Goal: Navigation & Orientation: Find specific page/section

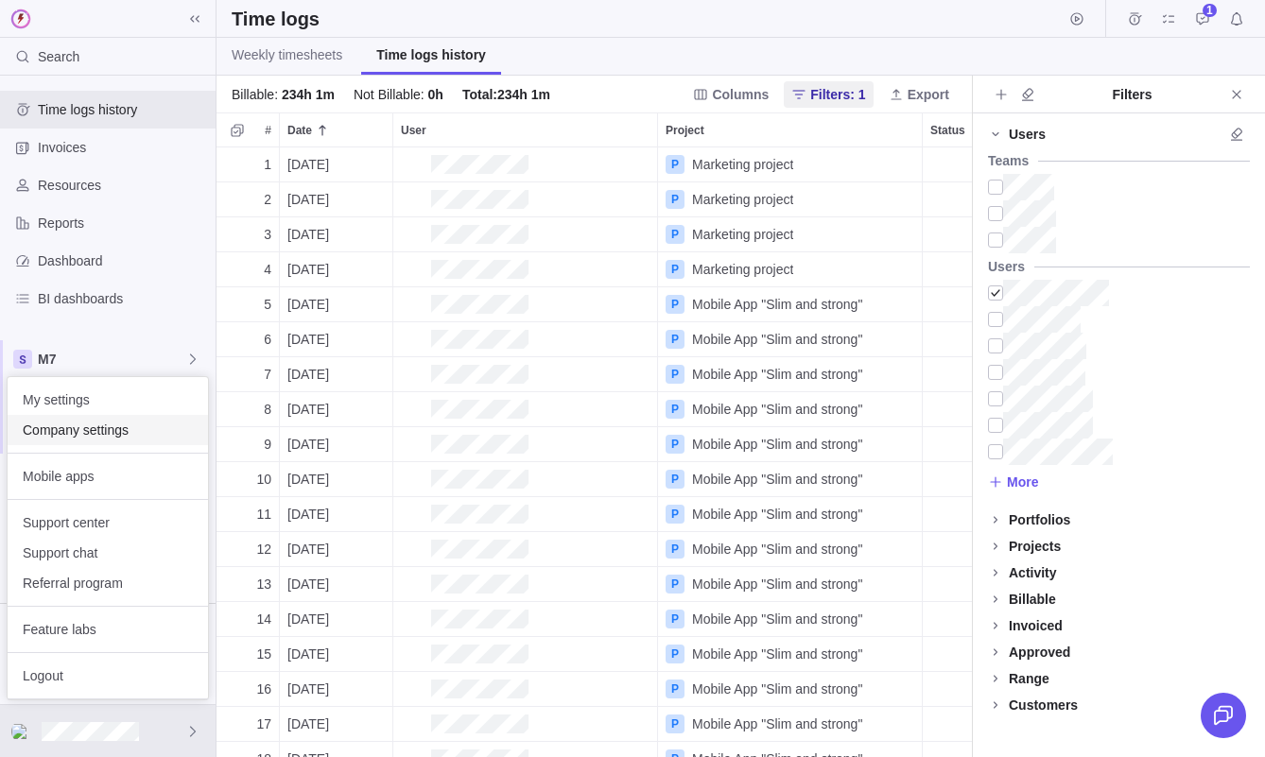
scroll to position [610, 755]
click at [109, 433] on span "Company settings" at bounding box center [108, 430] width 170 height 19
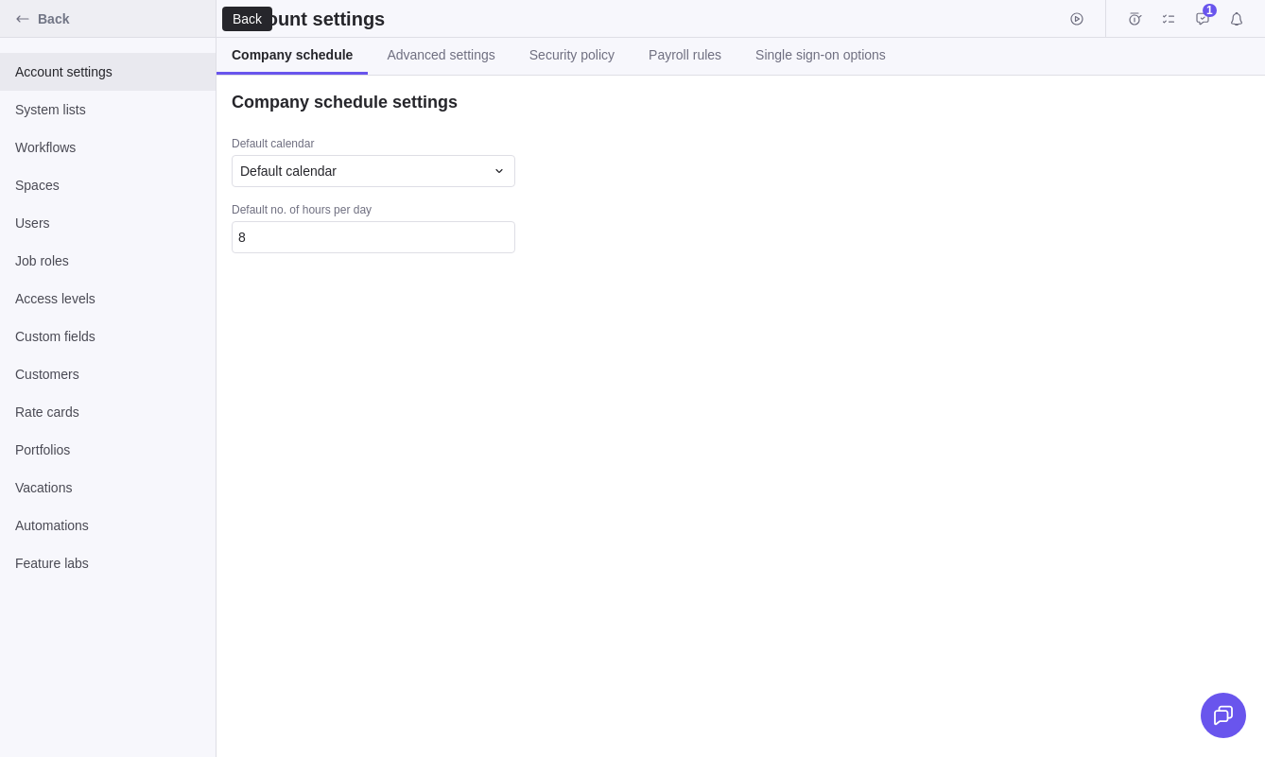
click at [64, 26] on span "Back" at bounding box center [123, 18] width 170 height 19
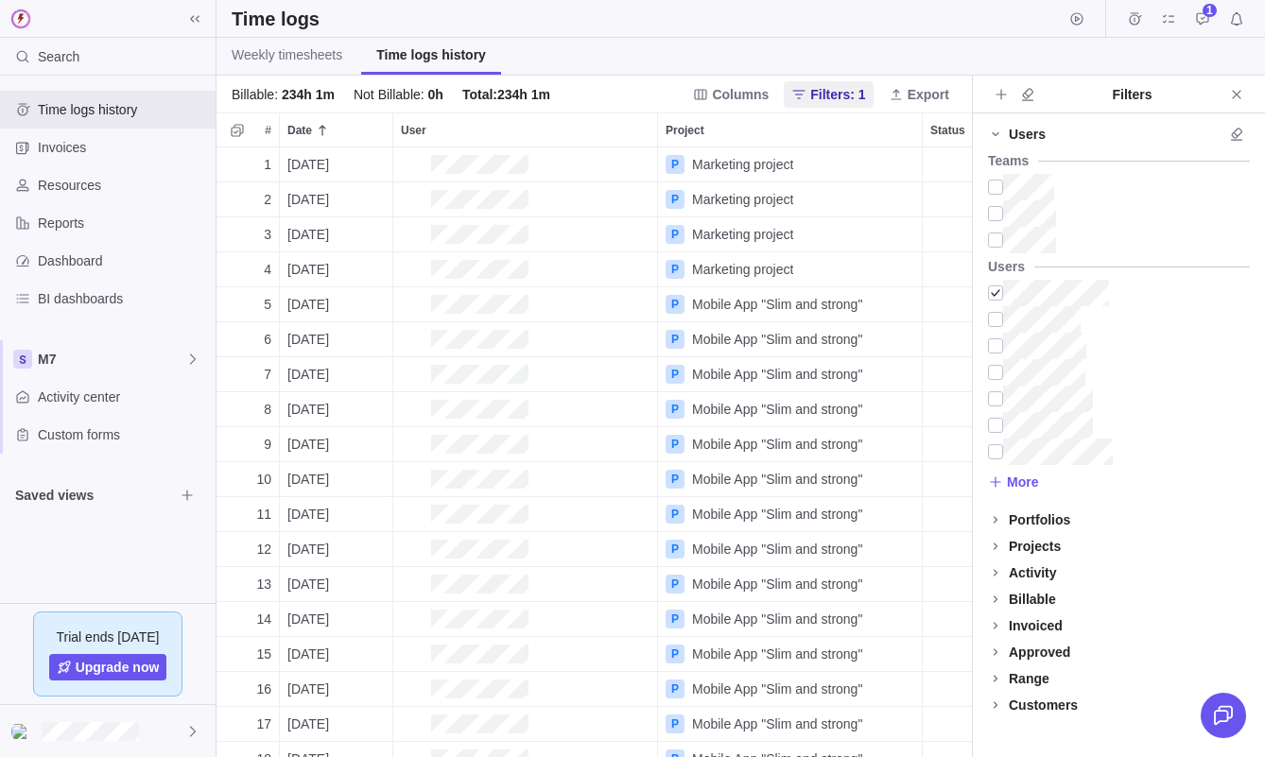
scroll to position [610, 755]
click at [87, 393] on span "Activity center" at bounding box center [123, 397] width 170 height 19
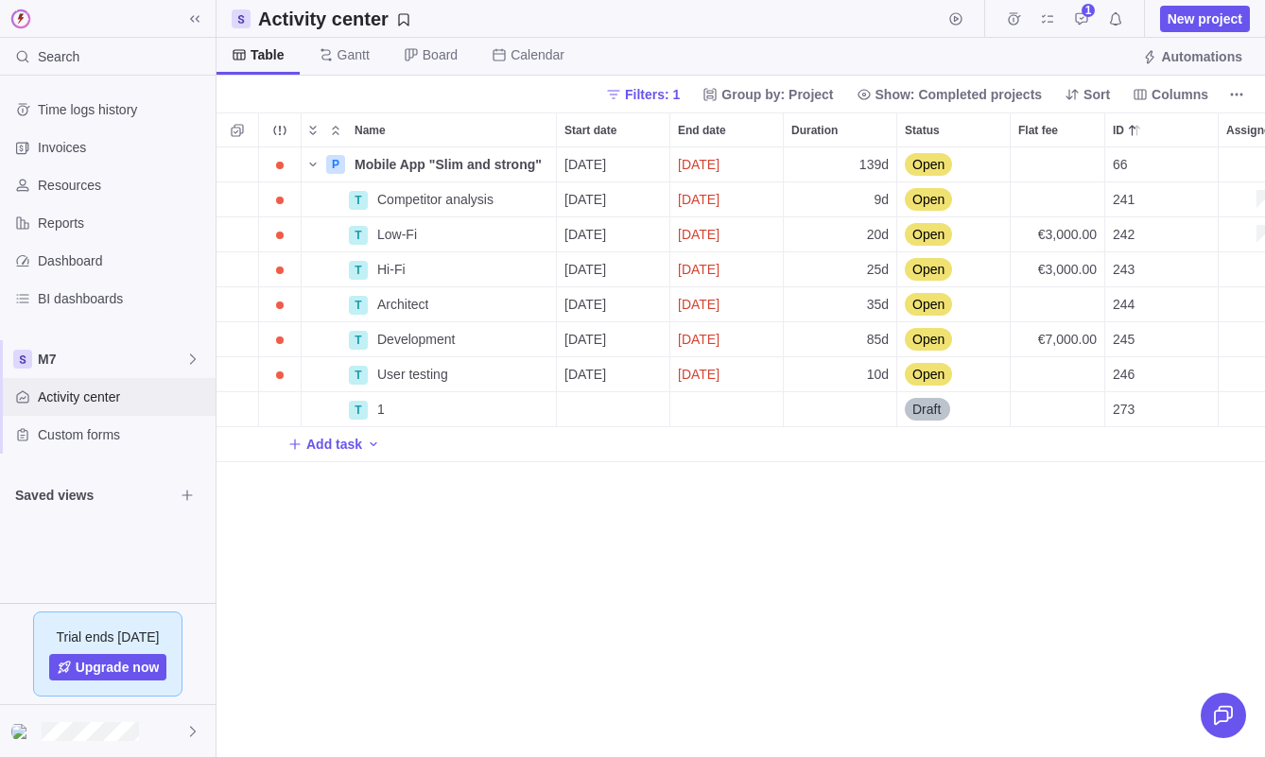
scroll to position [1, 1]
click at [1210, 23] on span "New project" at bounding box center [1205, 18] width 75 height 19
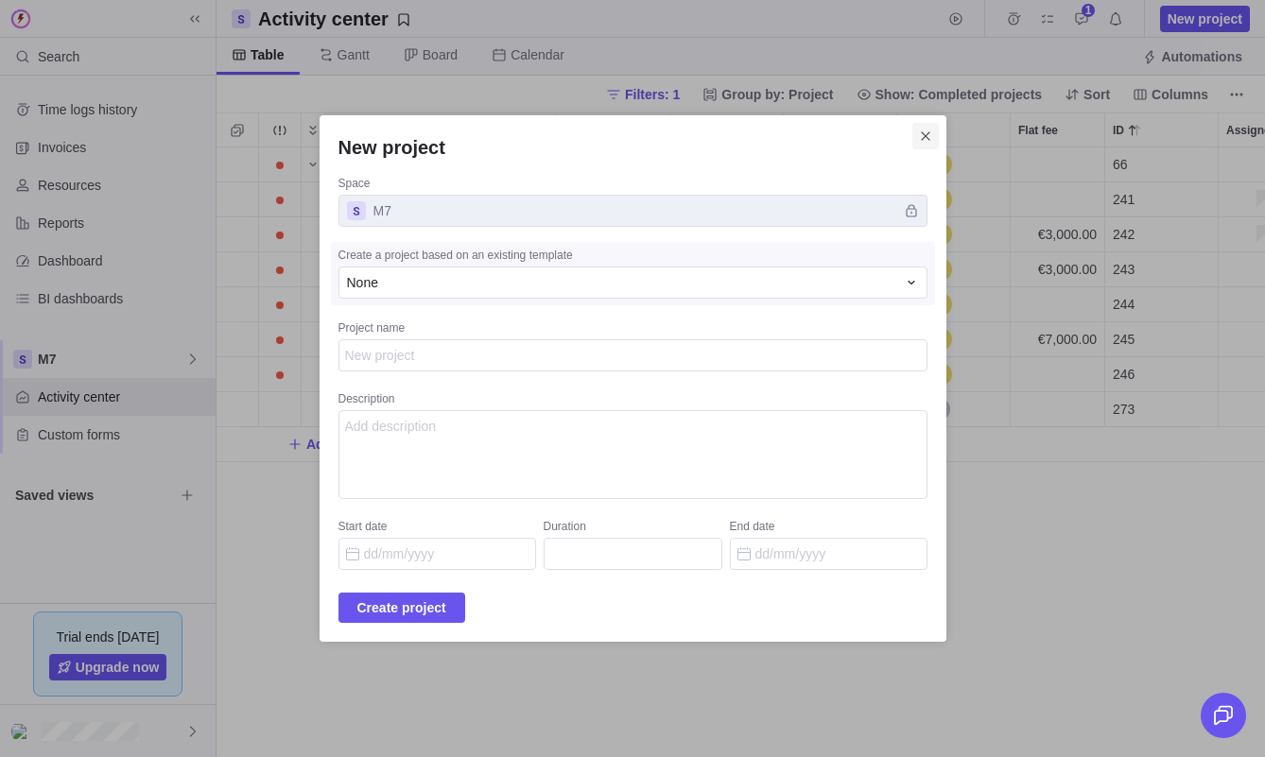
type textarea "x"
click at [912, 144] on span "Close" at bounding box center [925, 136] width 26 height 26
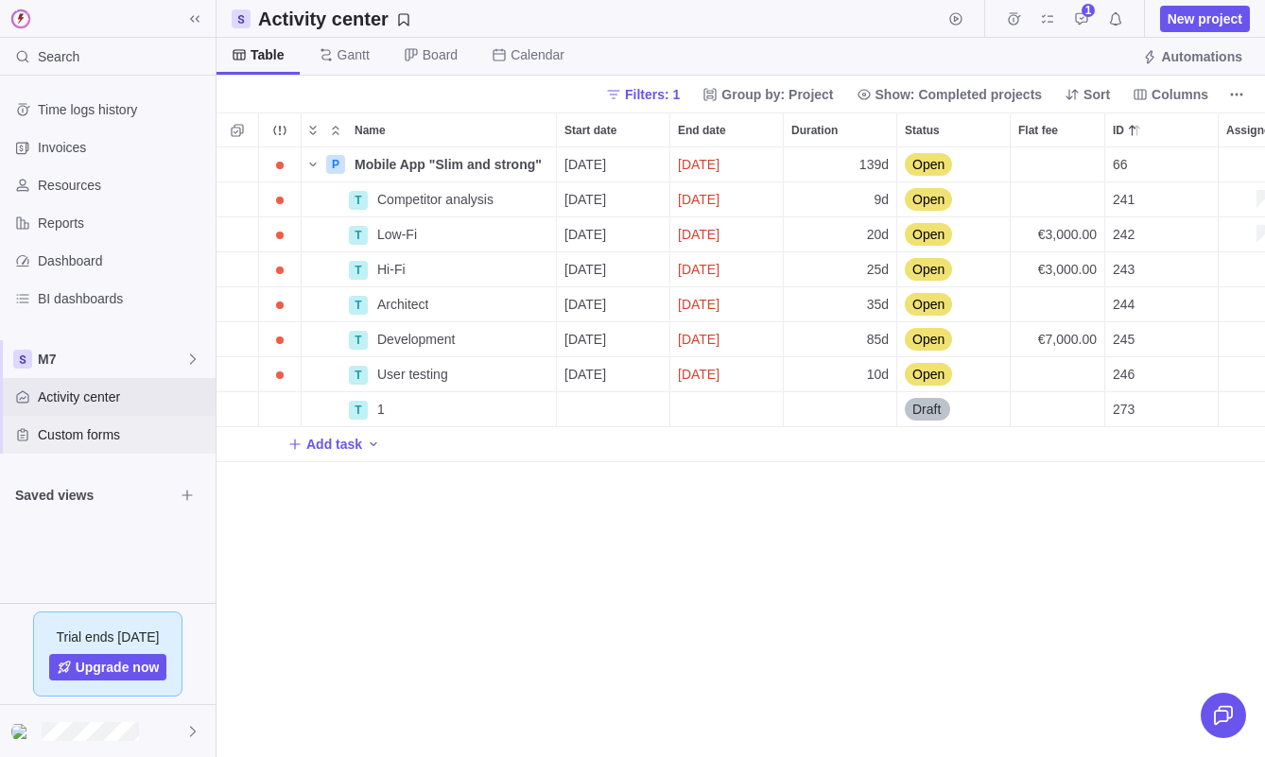
click at [109, 426] on span "Custom forms" at bounding box center [123, 434] width 170 height 19
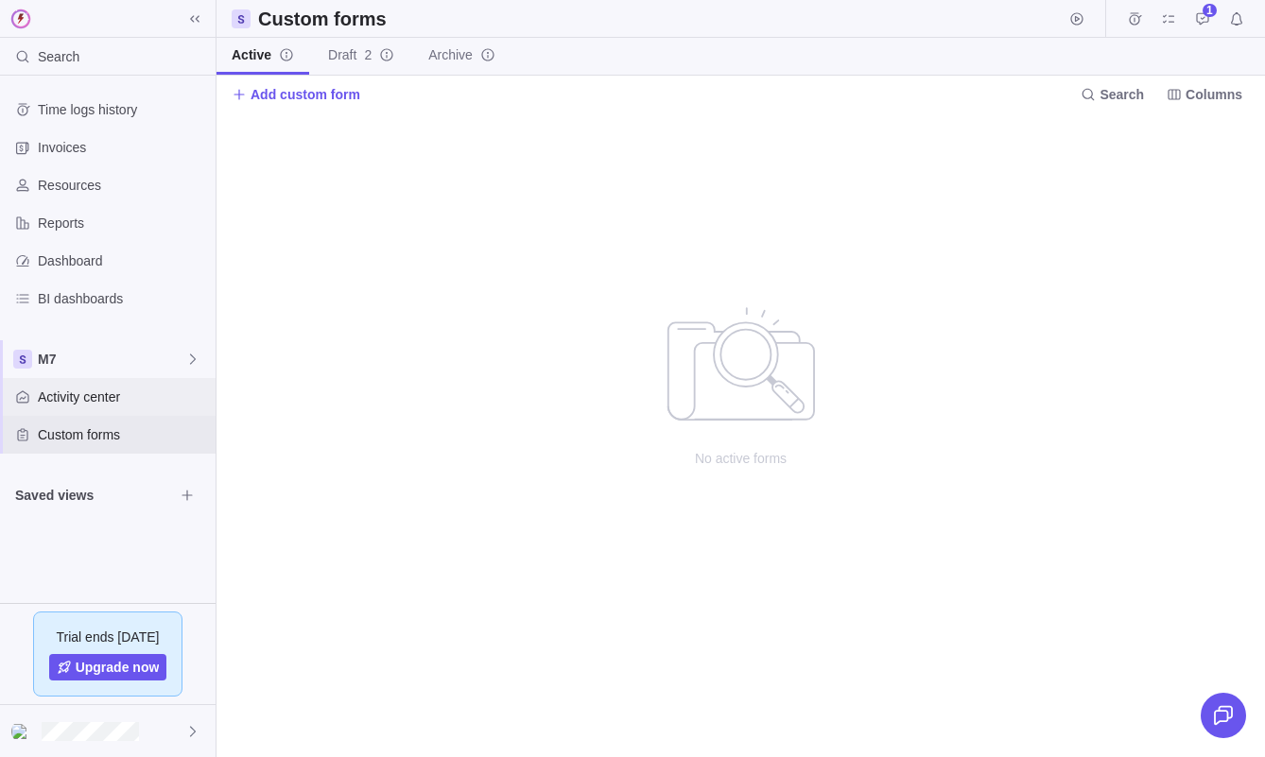
click at [106, 388] on span "Activity center" at bounding box center [123, 397] width 170 height 19
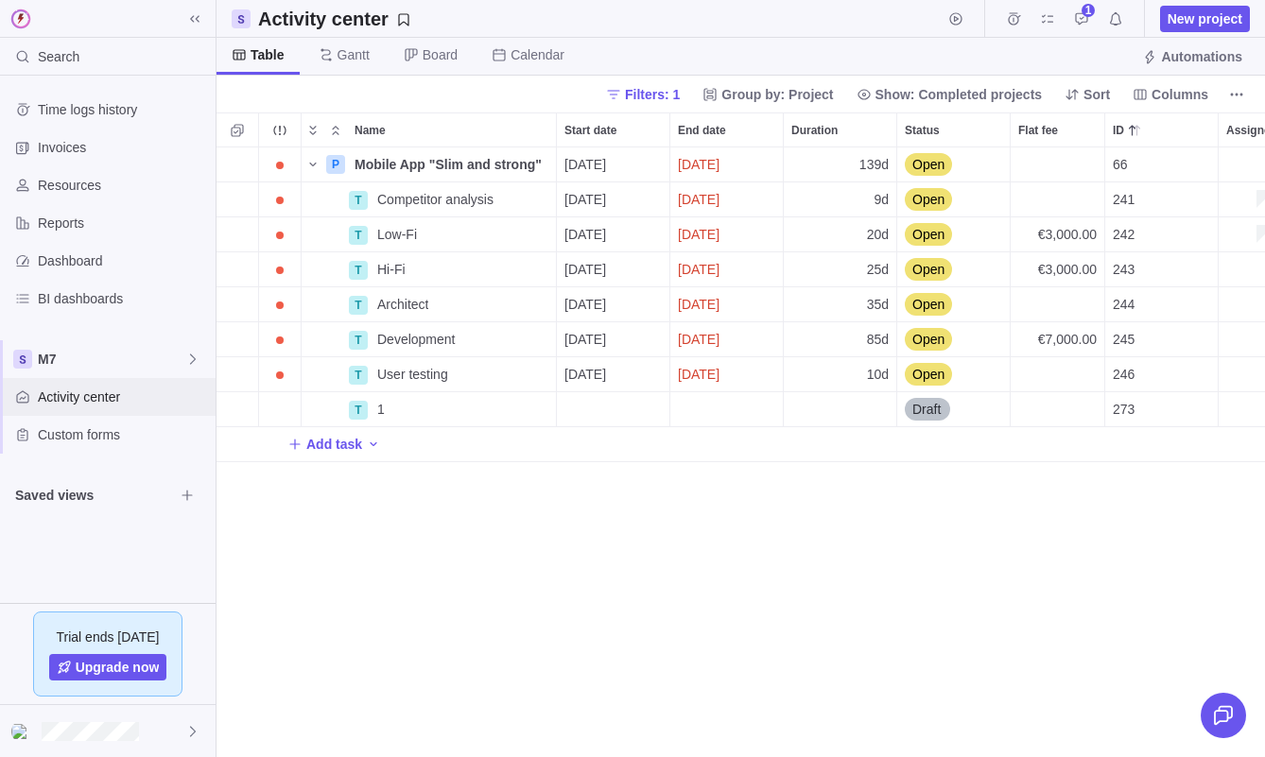
scroll to position [610, 1049]
click at [105, 284] on div "BI dashboards" at bounding box center [108, 299] width 216 height 38
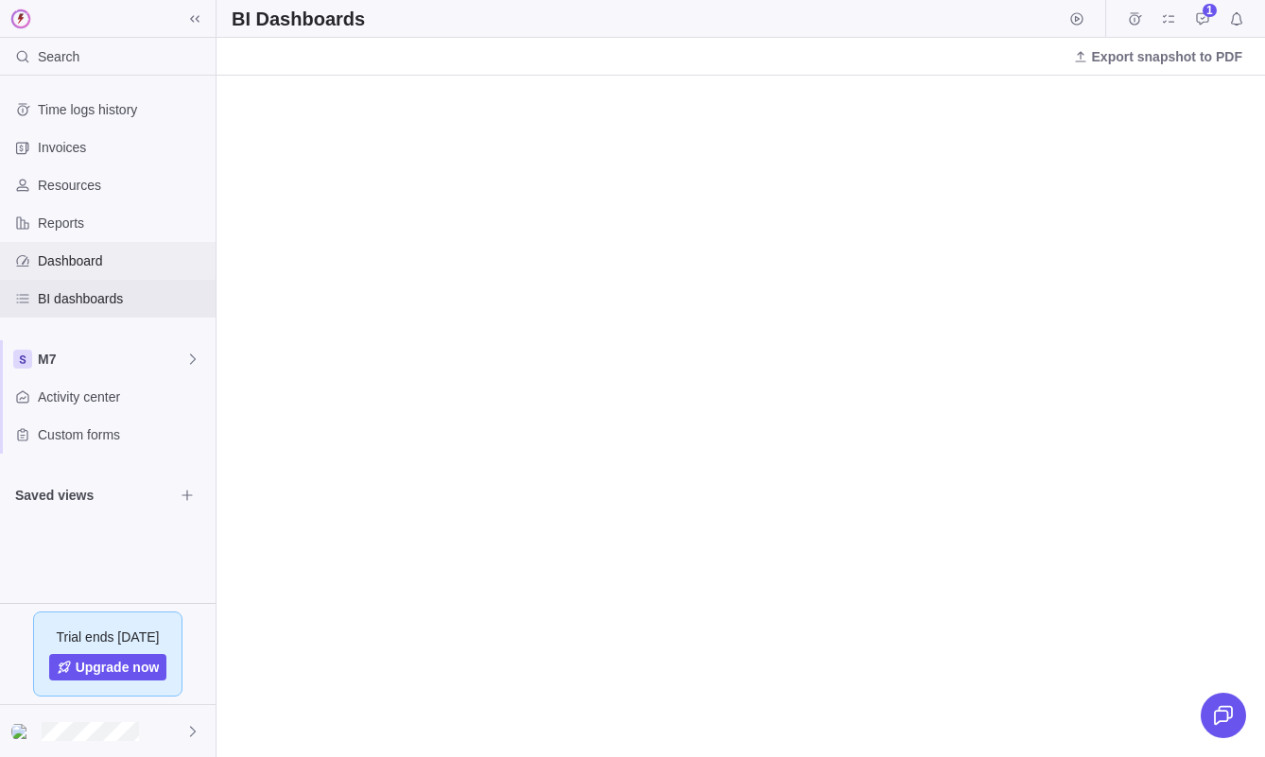
click at [106, 269] on span "Dashboard" at bounding box center [123, 261] width 170 height 19
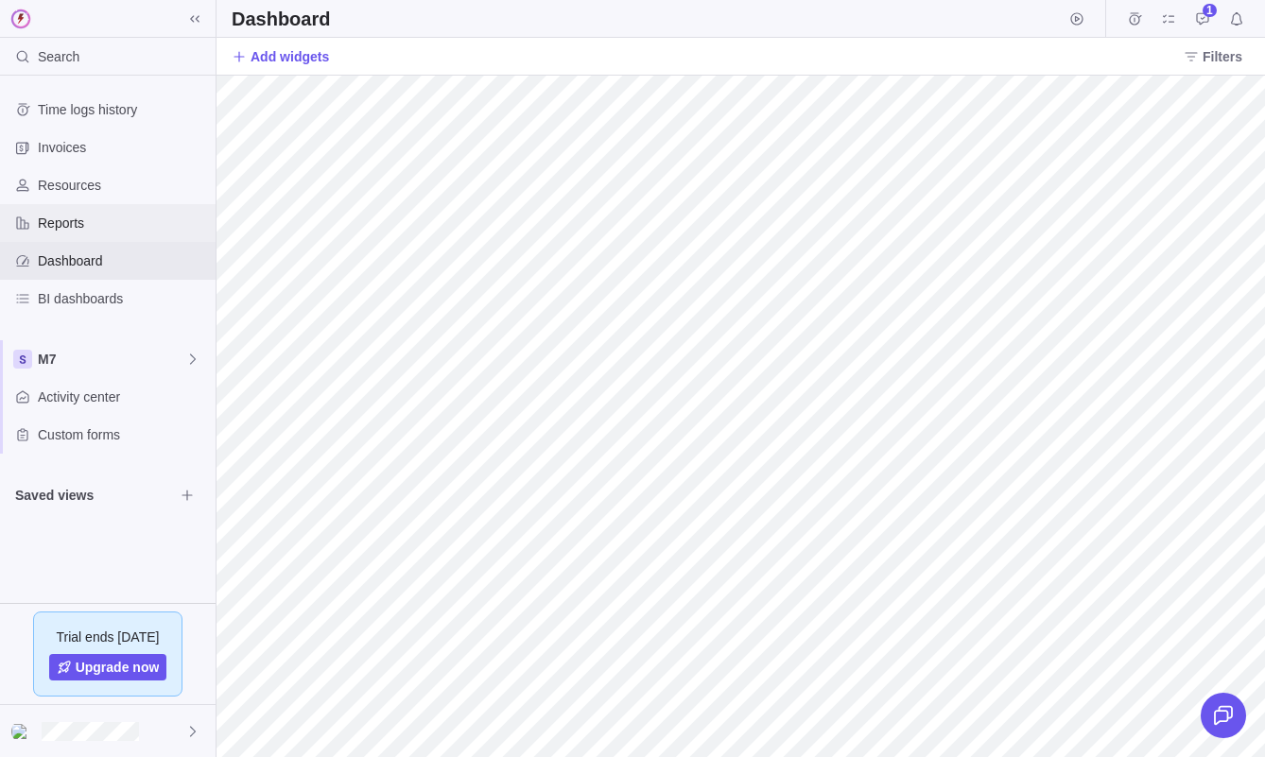
click at [109, 220] on span "Reports" at bounding box center [123, 223] width 170 height 19
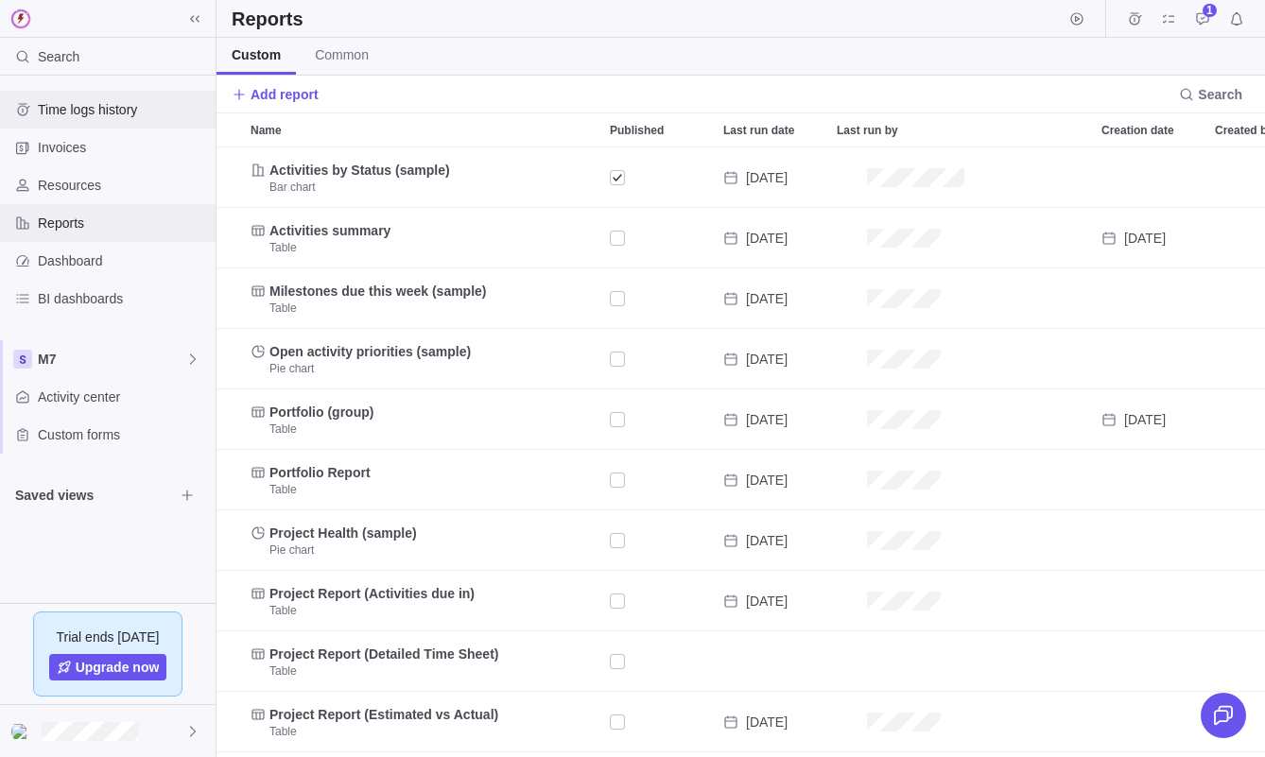
scroll to position [610, 1049]
click at [126, 110] on span "Time logs history" at bounding box center [123, 109] width 170 height 19
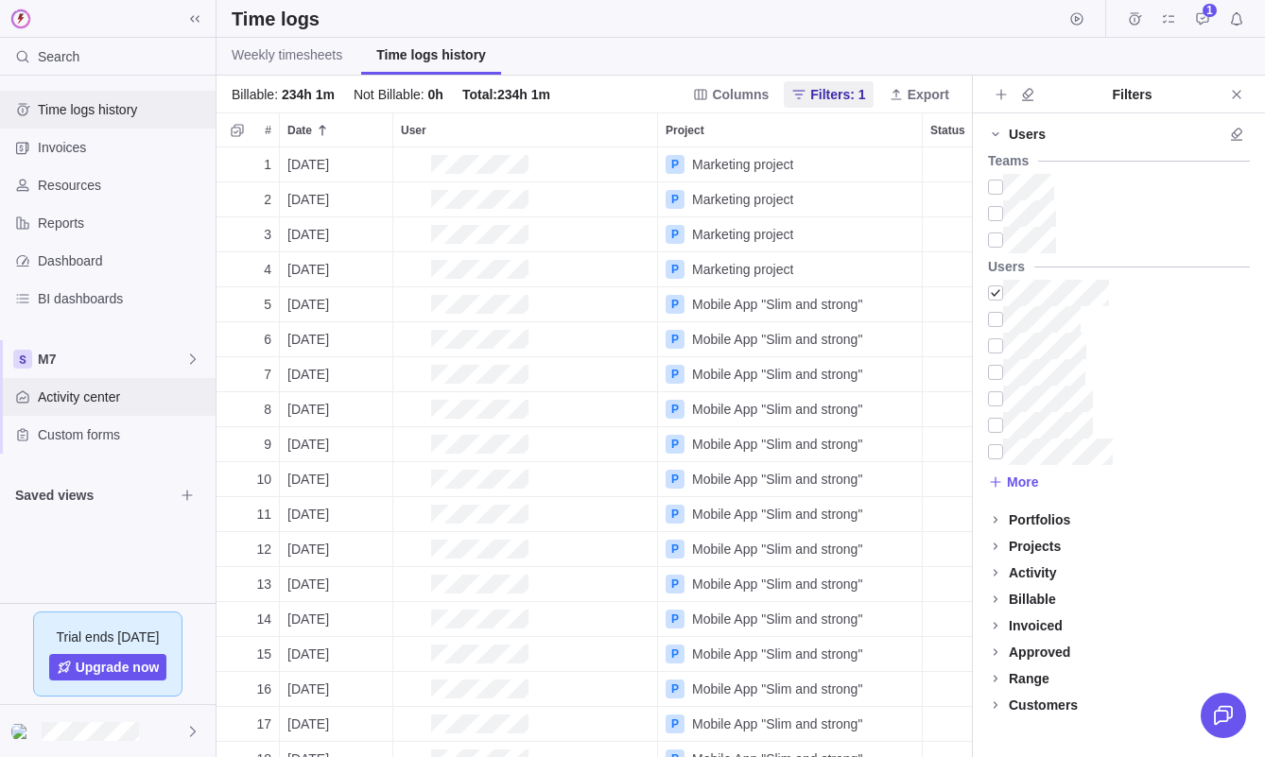
scroll to position [610, 755]
click at [92, 392] on span "Activity center" at bounding box center [123, 397] width 170 height 19
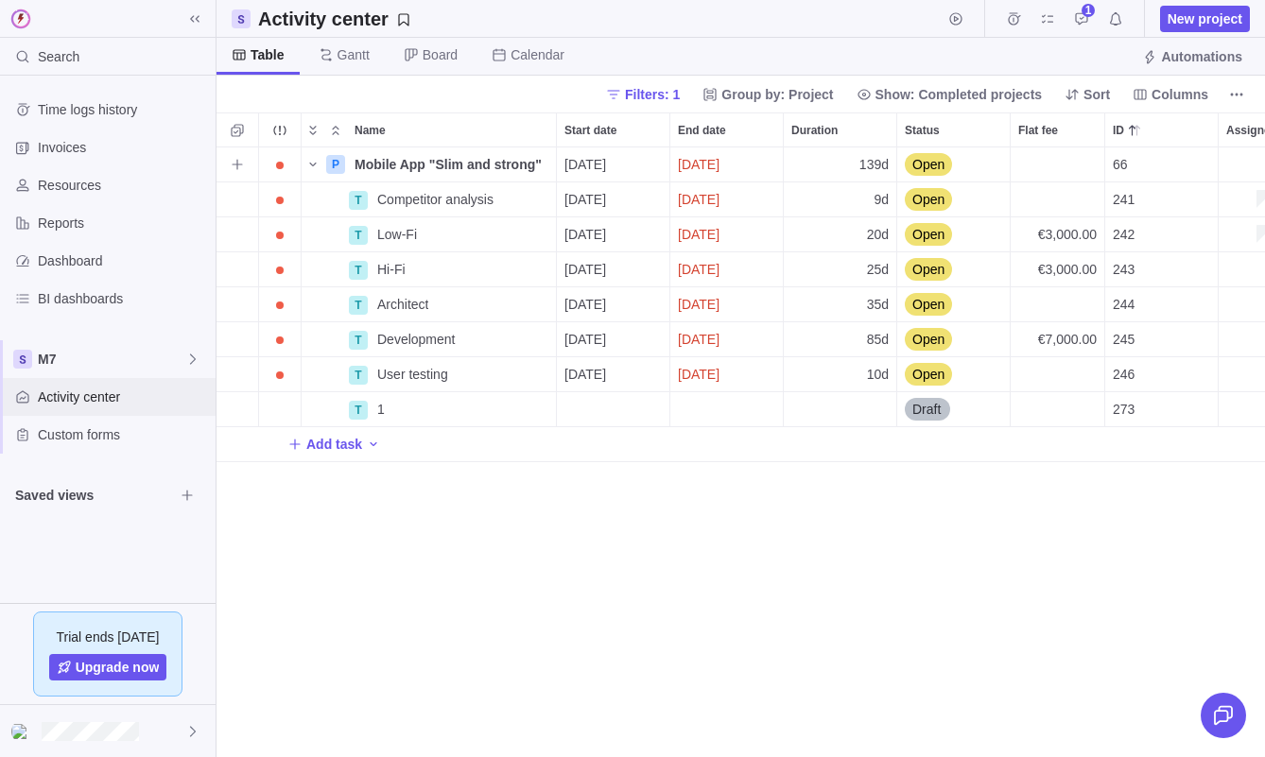
scroll to position [610, 1049]
click at [95, 432] on span "Custom forms" at bounding box center [123, 434] width 170 height 19
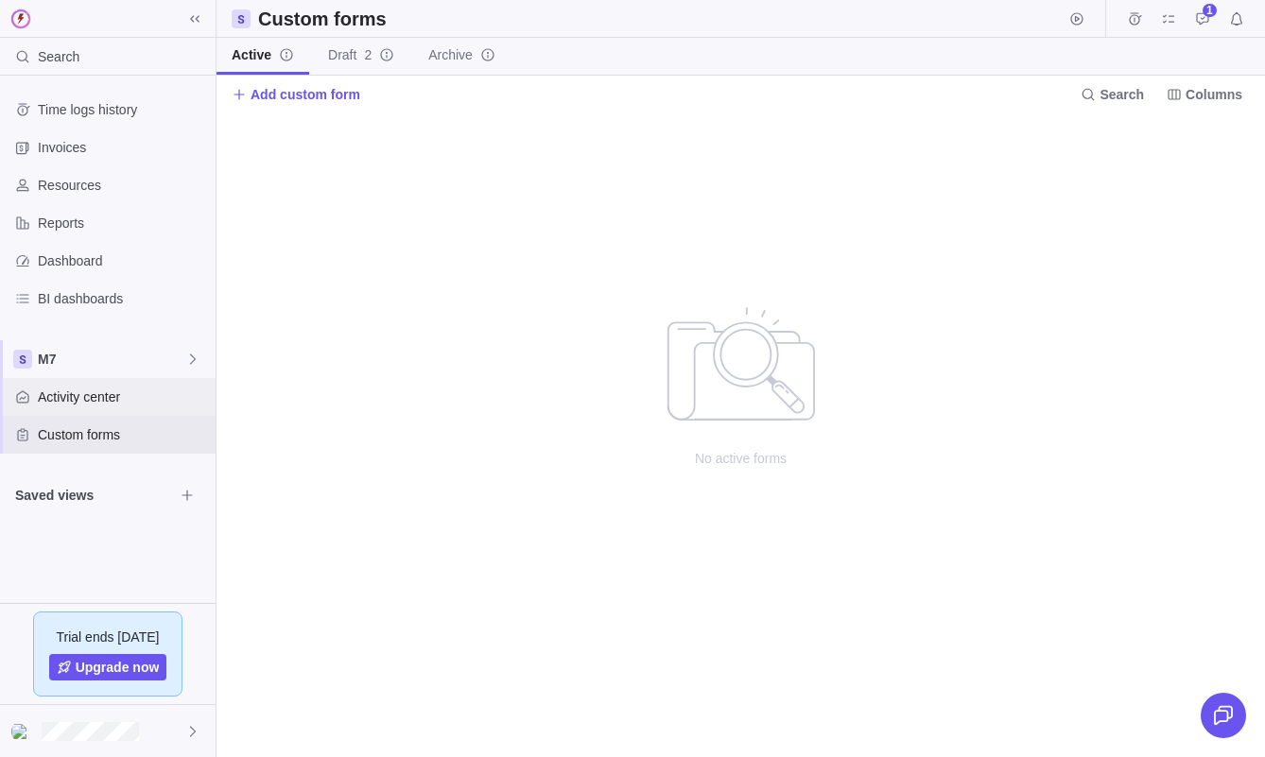
click at [106, 395] on span "Activity center" at bounding box center [123, 397] width 170 height 19
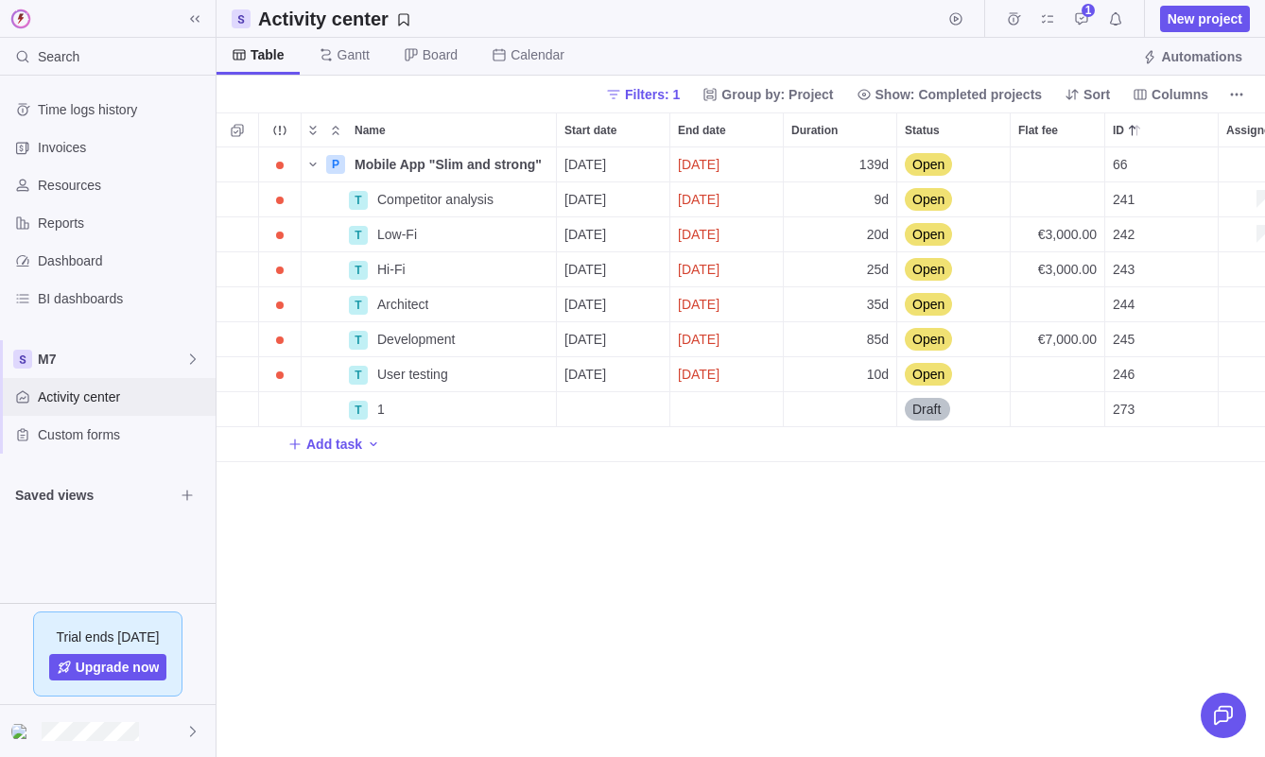
scroll to position [1, 1]
click at [100, 103] on span "Time logs history" at bounding box center [123, 109] width 170 height 19
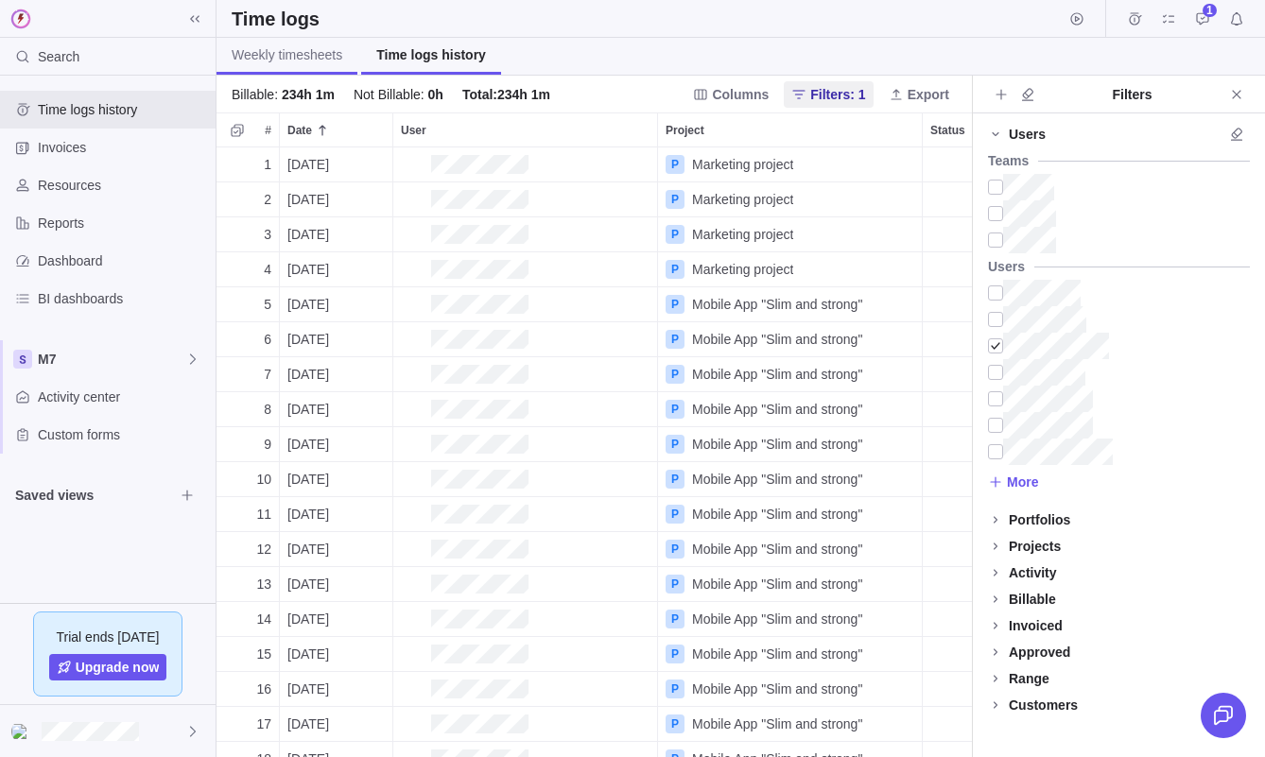
scroll to position [610, 755]
click at [308, 53] on span "Weekly timesheets" at bounding box center [287, 54] width 111 height 19
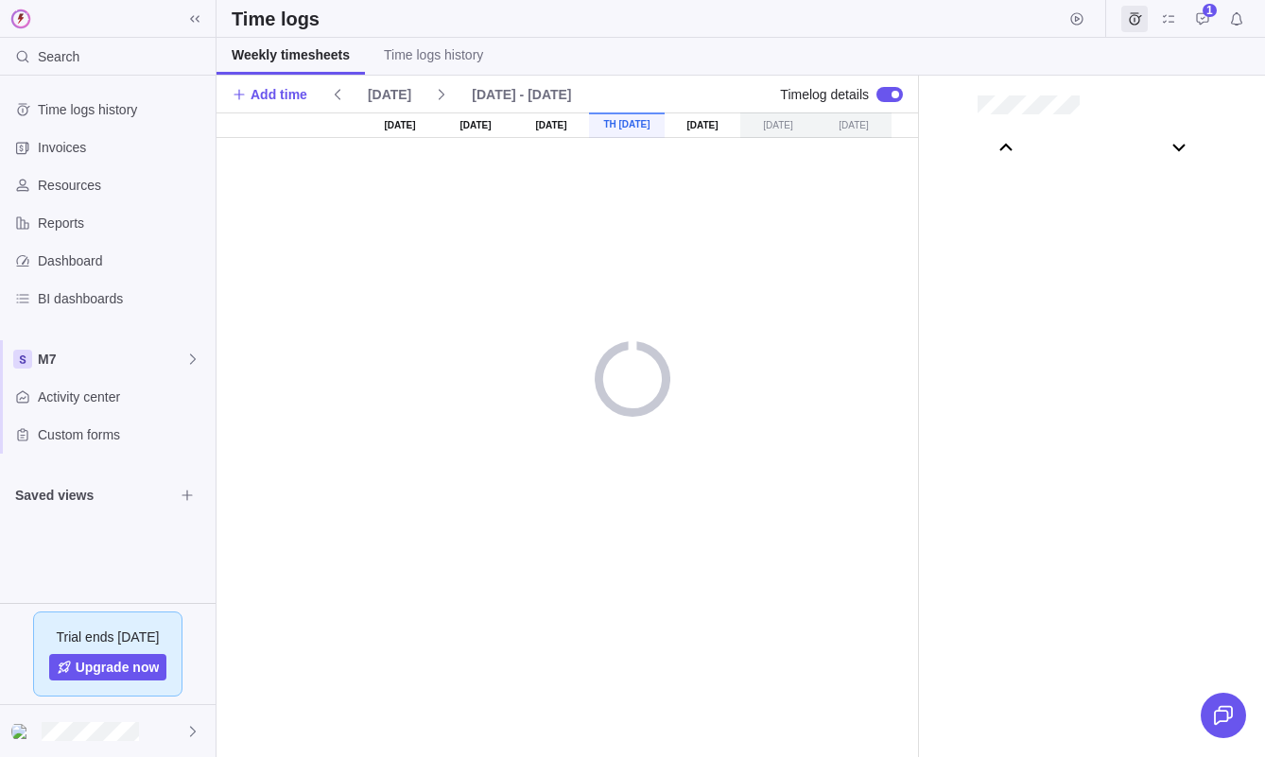
scroll to position [105438, 0]
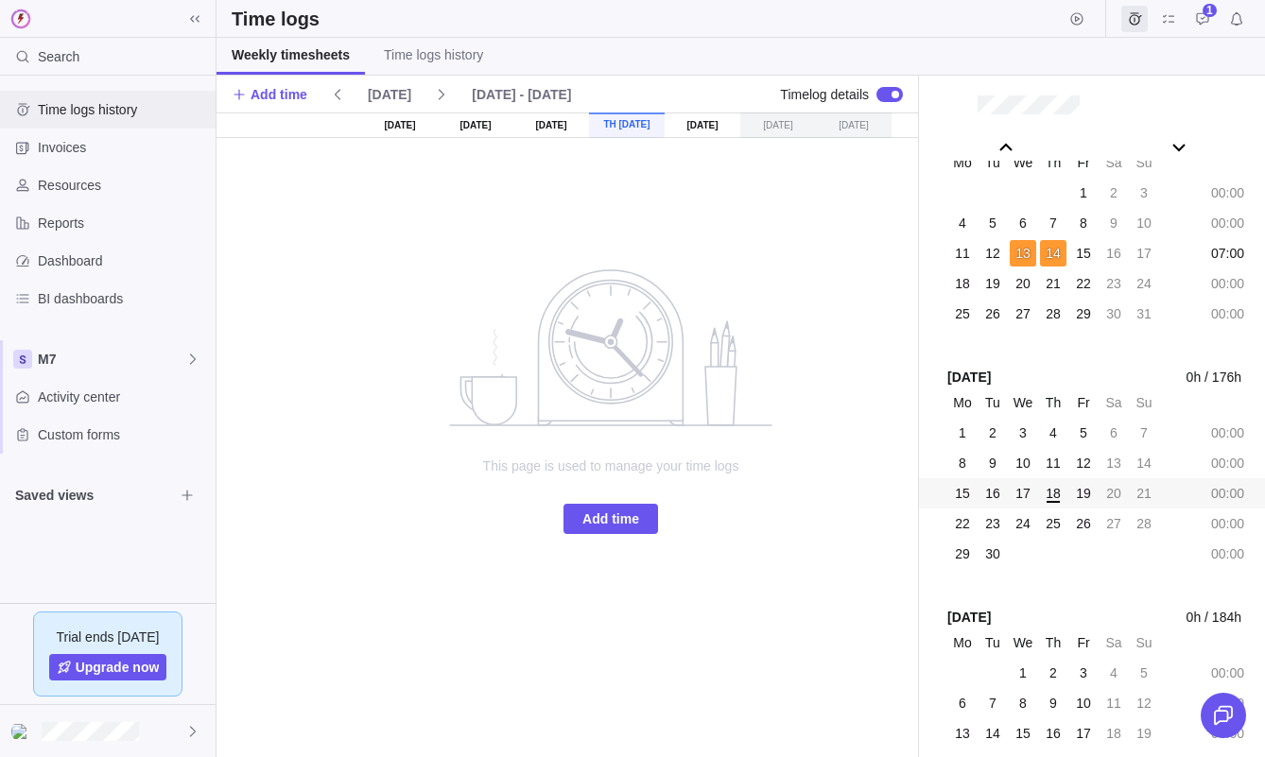
click at [134, 109] on span "Time logs history" at bounding box center [123, 109] width 170 height 19
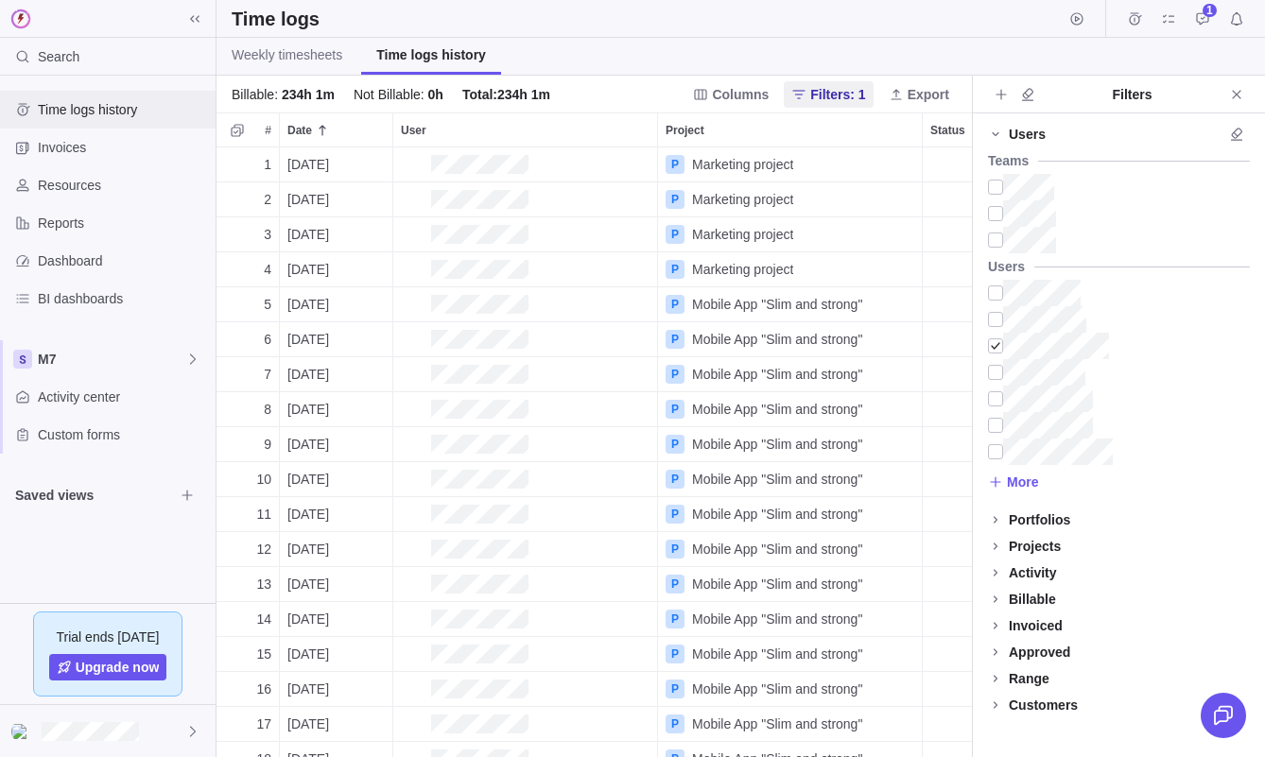
scroll to position [610, 755]
click at [1139, 16] on icon "Time logs" at bounding box center [1135, 18] width 12 height 12
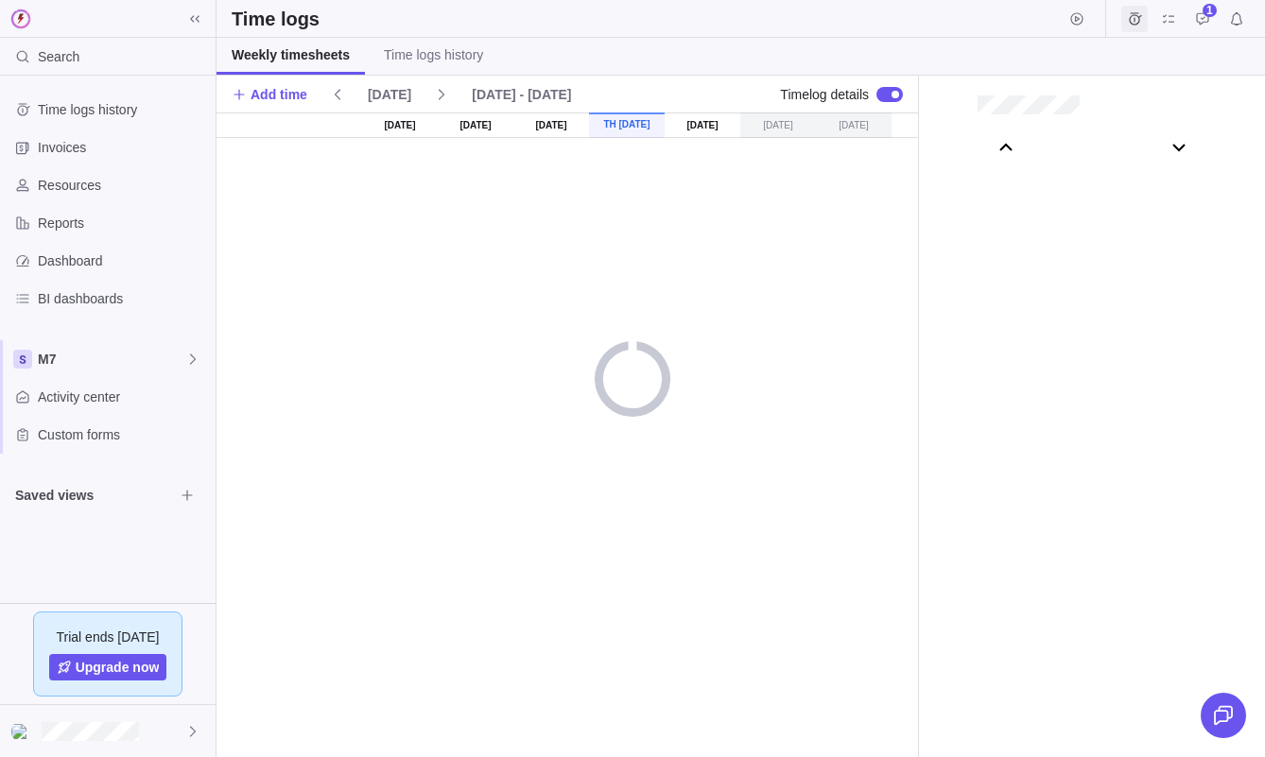
scroll to position [105438, 0]
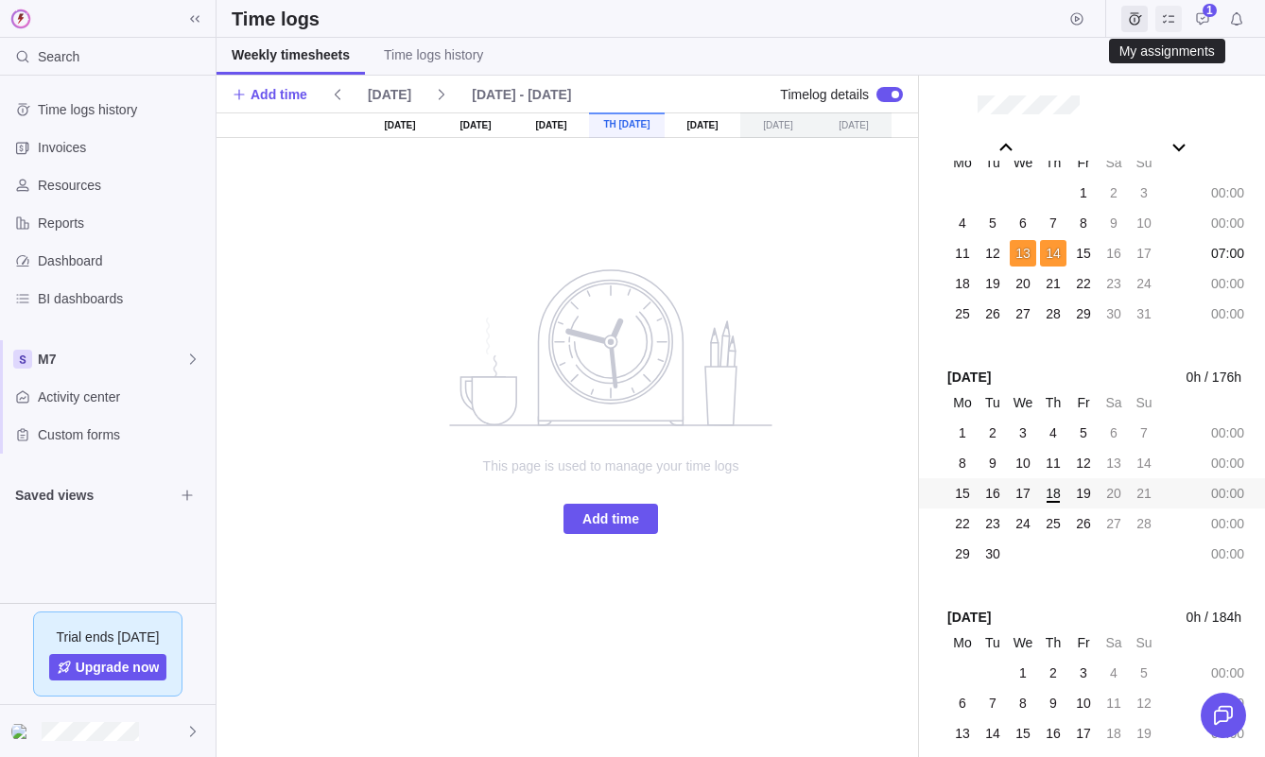
click at [1167, 17] on icon "My assignments" at bounding box center [1168, 18] width 15 height 15
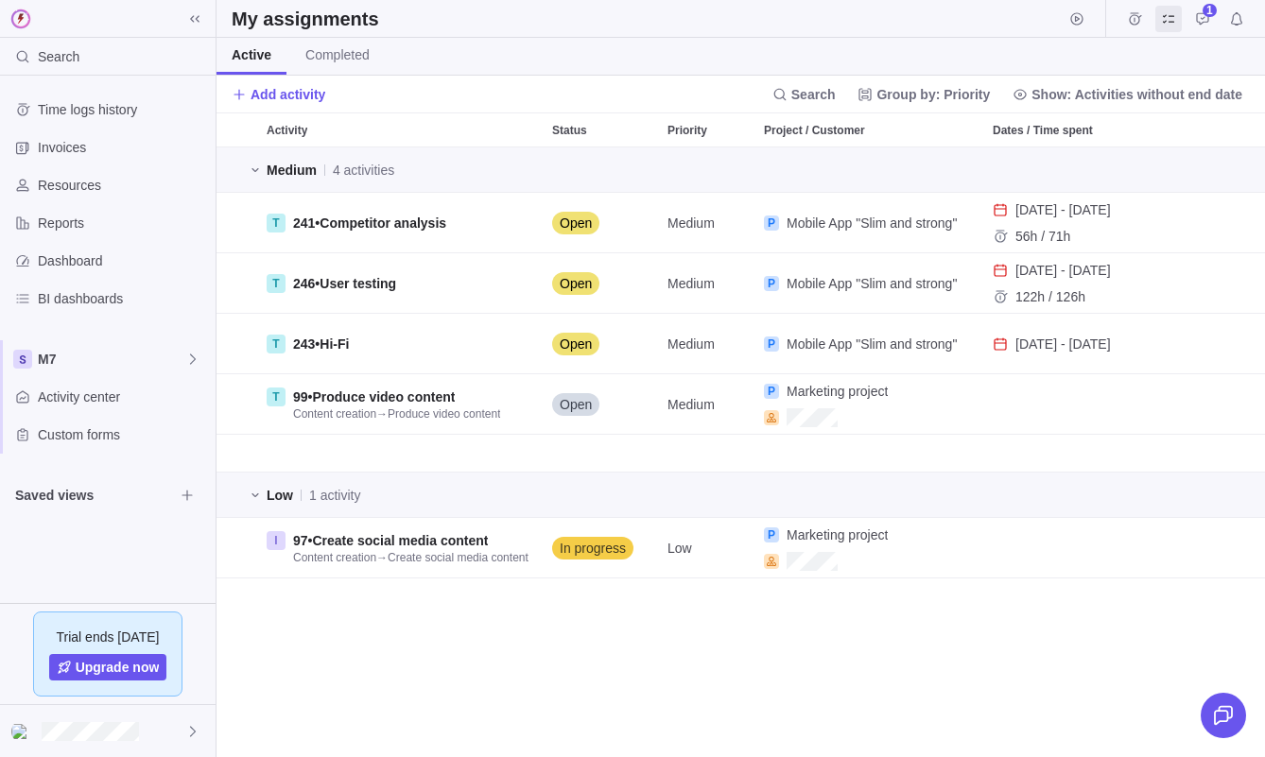
scroll to position [610, 1049]
